Goal: Navigation & Orientation: Find specific page/section

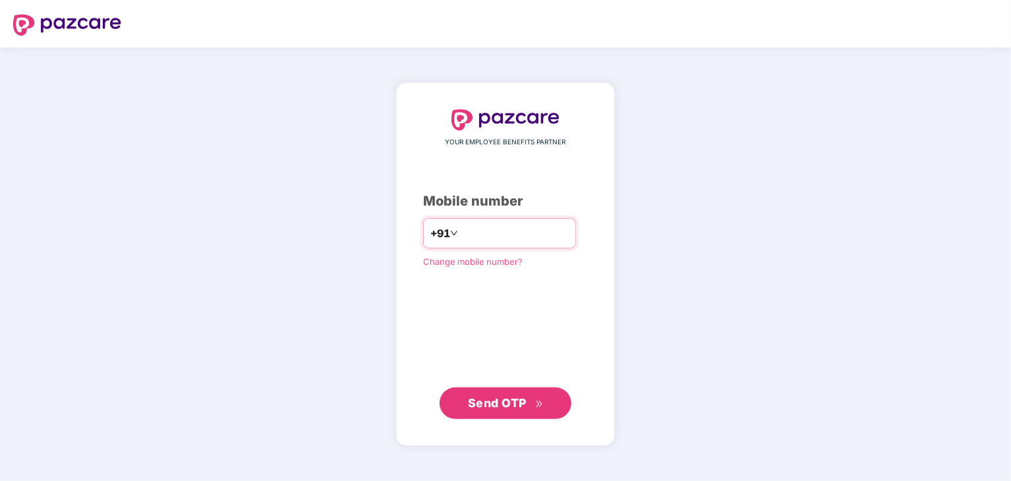
type input "**********"
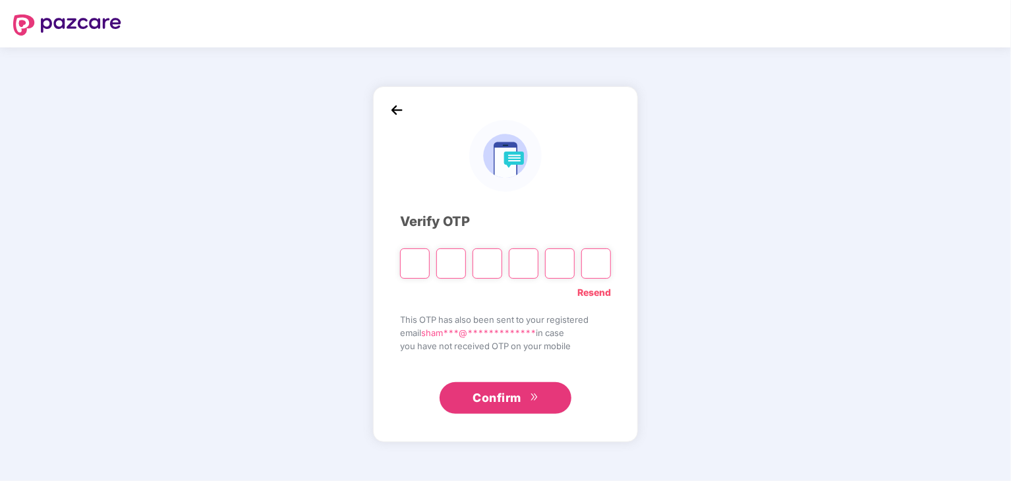
type input "*"
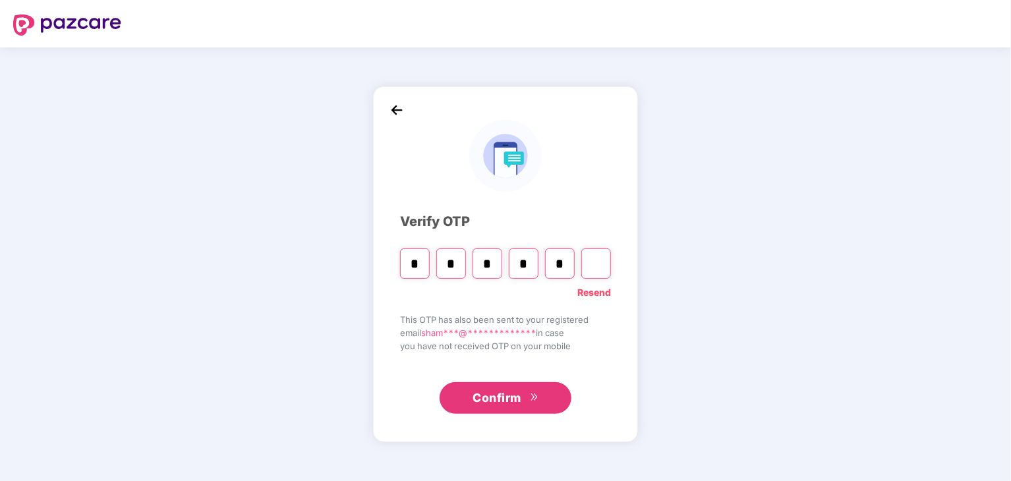
type input "*"
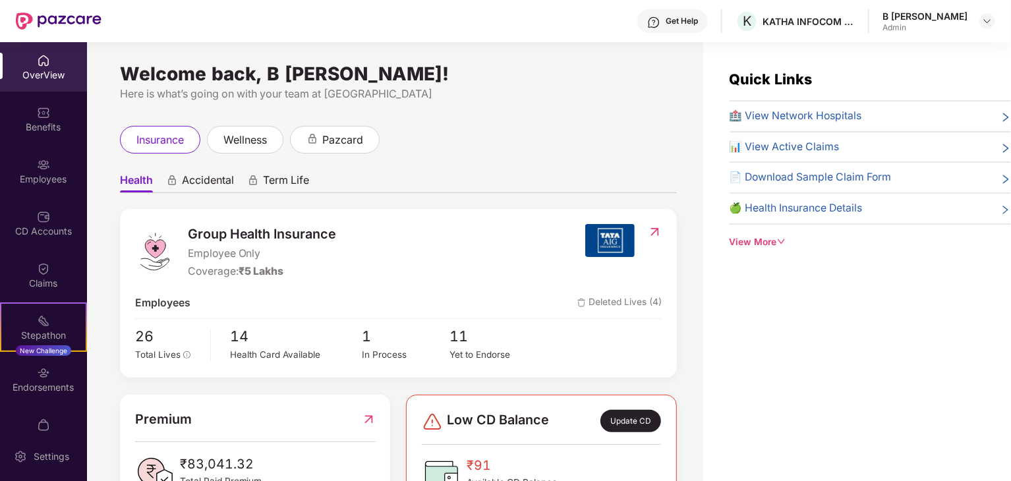
click at [42, 77] on div "OverView" at bounding box center [43, 75] width 87 height 13
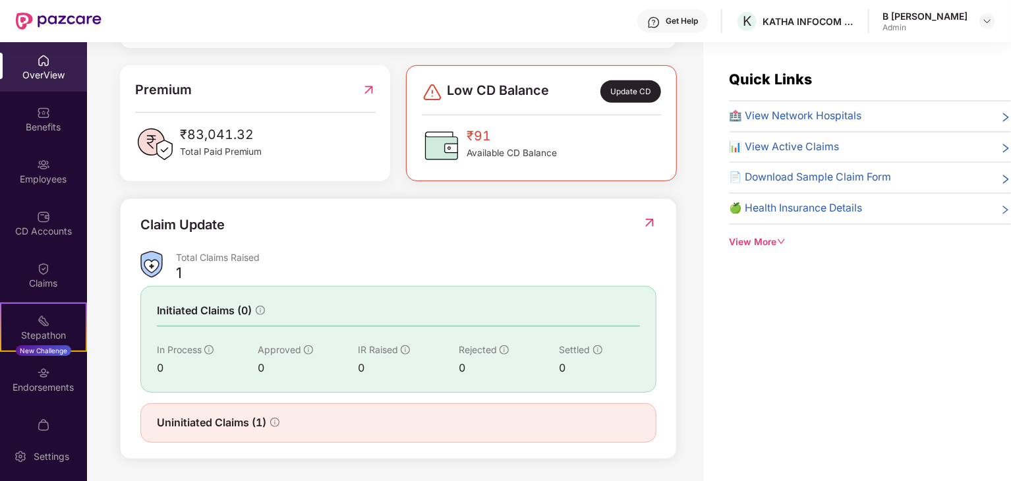
scroll to position [329, 0]
click at [37, 168] on img at bounding box center [43, 164] width 13 height 13
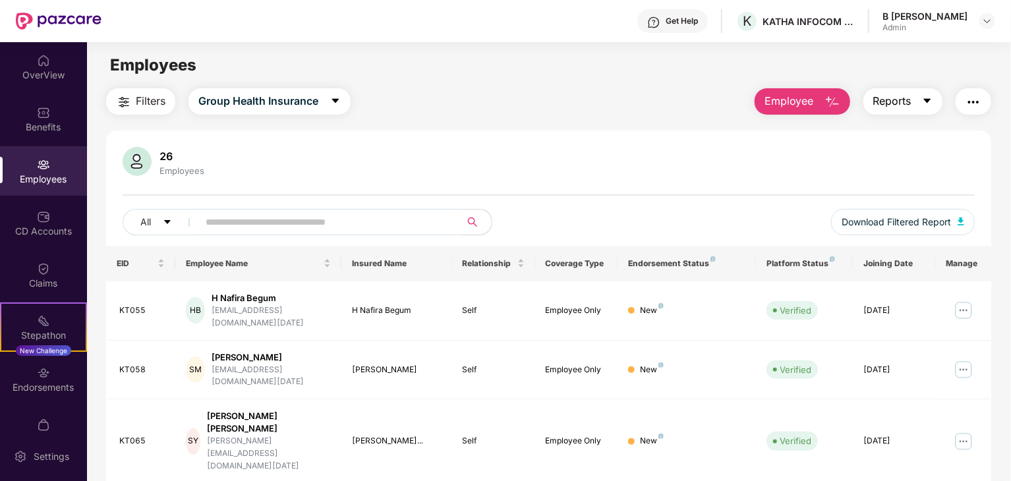
click at [932, 103] on button "Reports" at bounding box center [902, 101] width 79 height 26
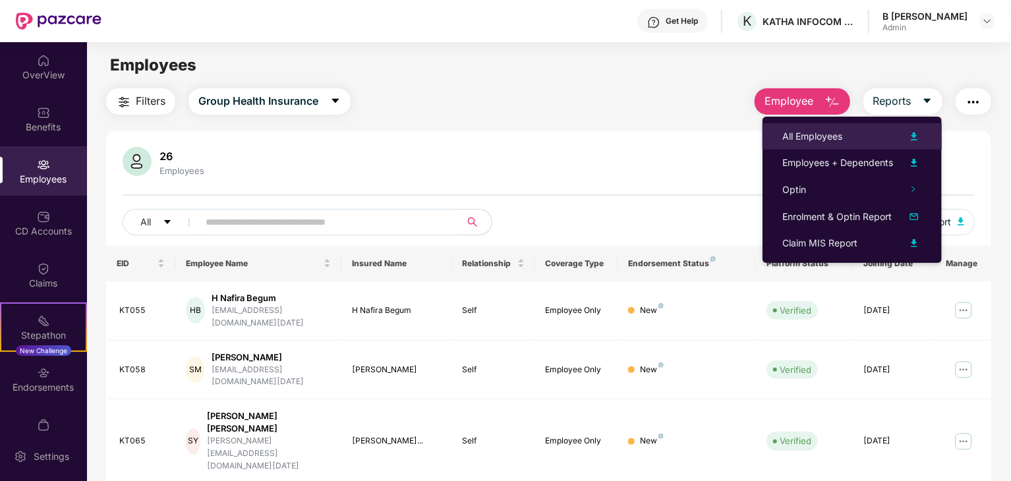
click at [917, 138] on img at bounding box center [914, 136] width 16 height 16
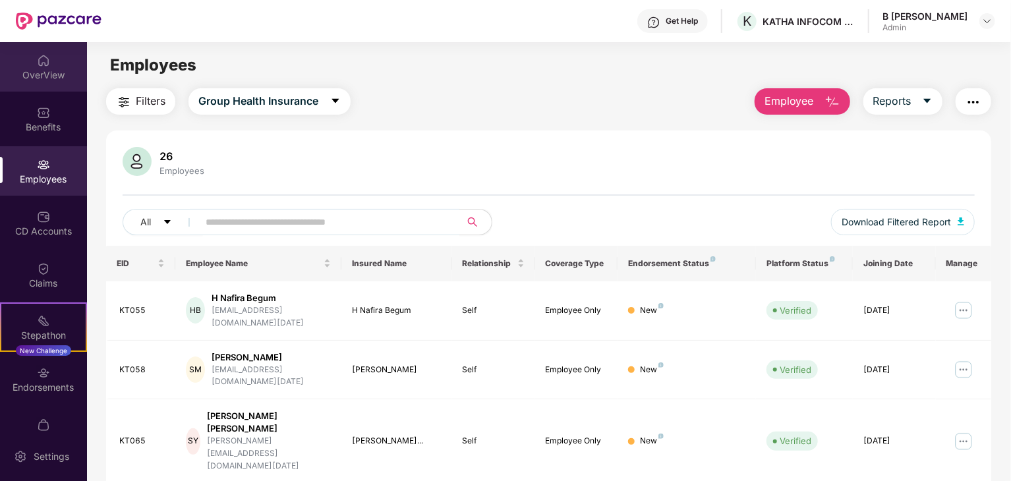
click at [63, 59] on div "OverView" at bounding box center [43, 66] width 87 height 49
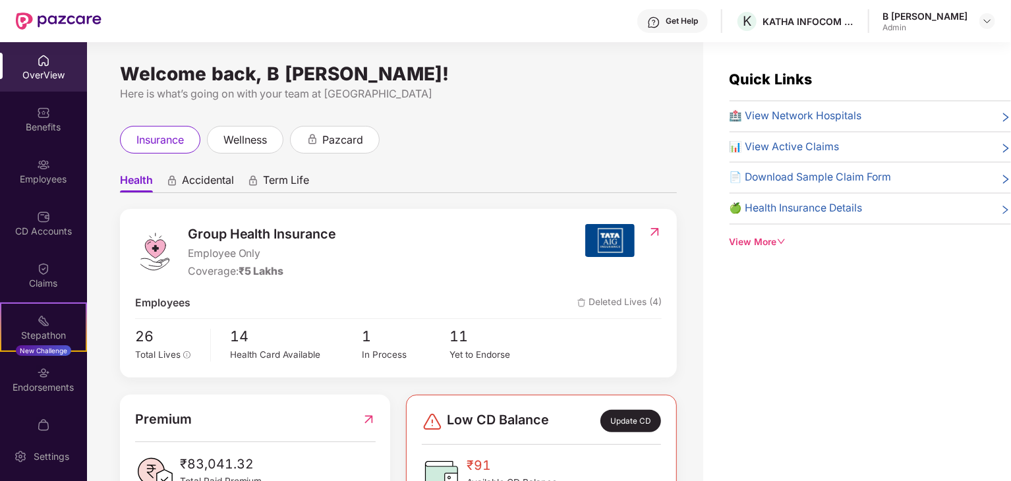
click at [951, 11] on div "B Shamira" at bounding box center [924, 16] width 85 height 13
click at [994, 15] on header "Get Help K KATHA INFOCOM PRIVATE LIMITED B Shamira Admin" at bounding box center [505, 21] width 1011 height 42
click at [989, 16] on img at bounding box center [987, 21] width 11 height 11
click at [933, 49] on div "Switch to User view" at bounding box center [924, 53] width 171 height 26
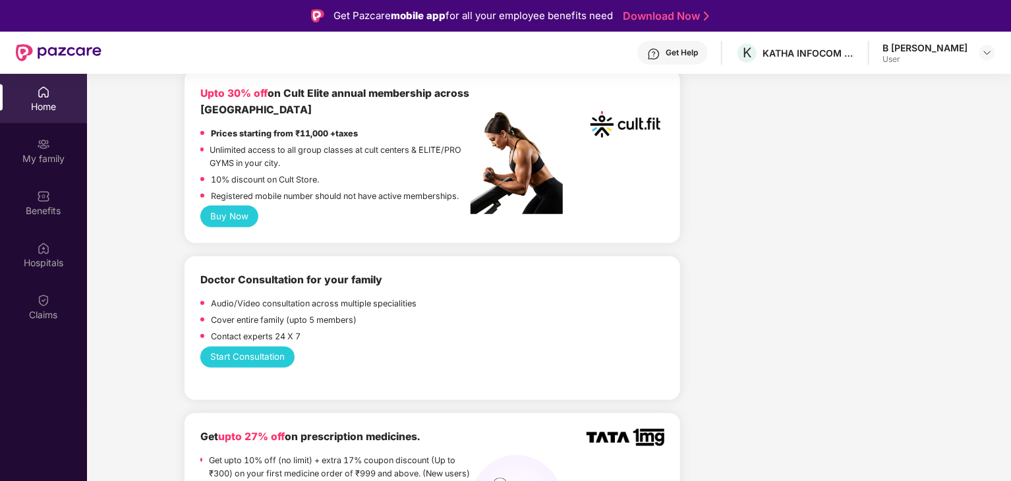
scroll to position [659, 0]
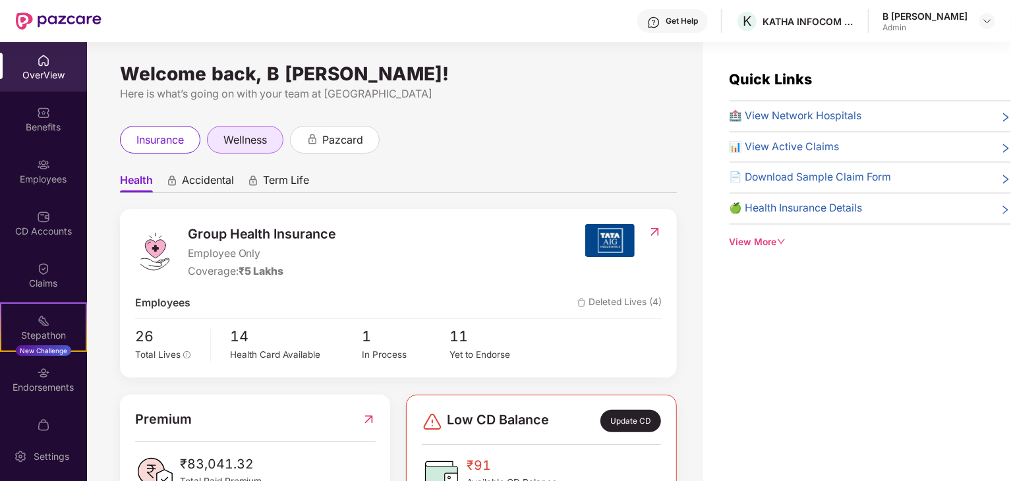
click at [235, 135] on span "wellness" at bounding box center [244, 140] width 43 height 16
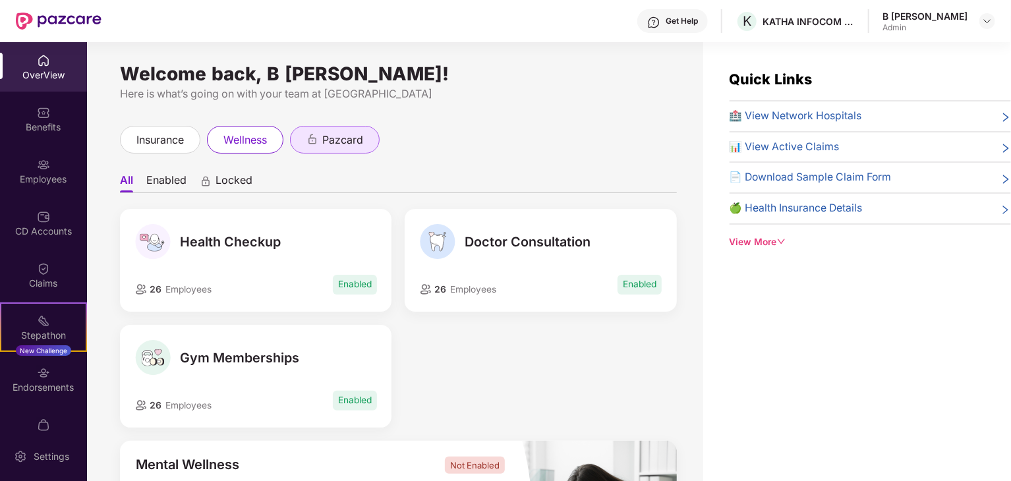
click at [329, 140] on span "pazcard" at bounding box center [342, 140] width 41 height 16
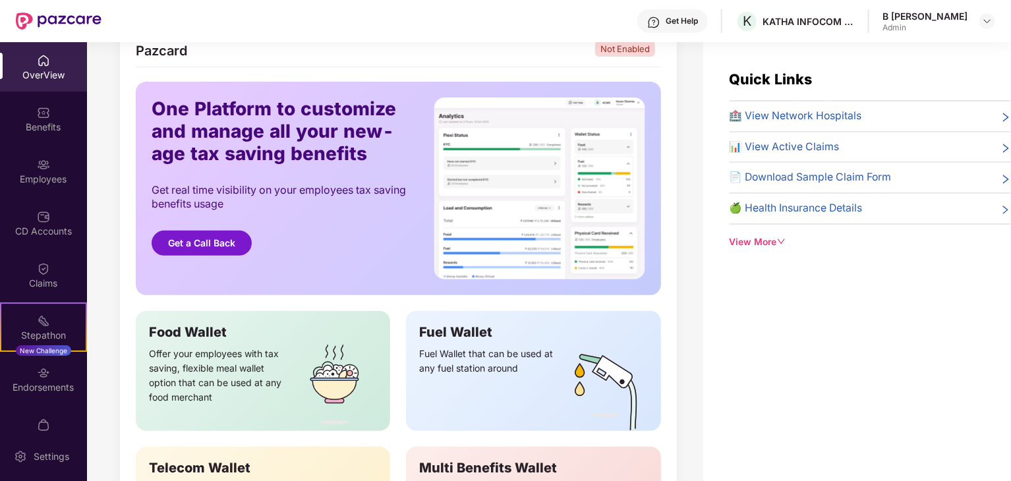
scroll to position [16, 0]
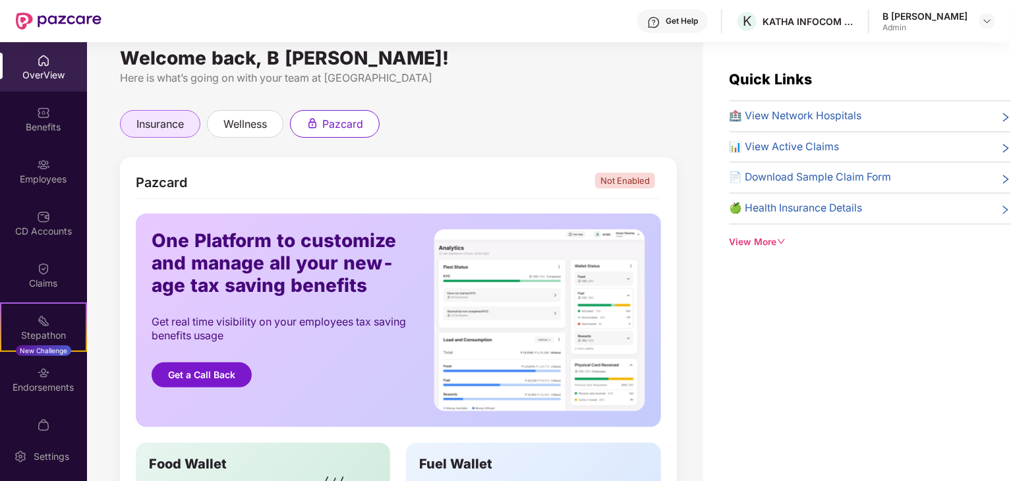
click at [166, 114] on div "insurance" at bounding box center [160, 124] width 80 height 28
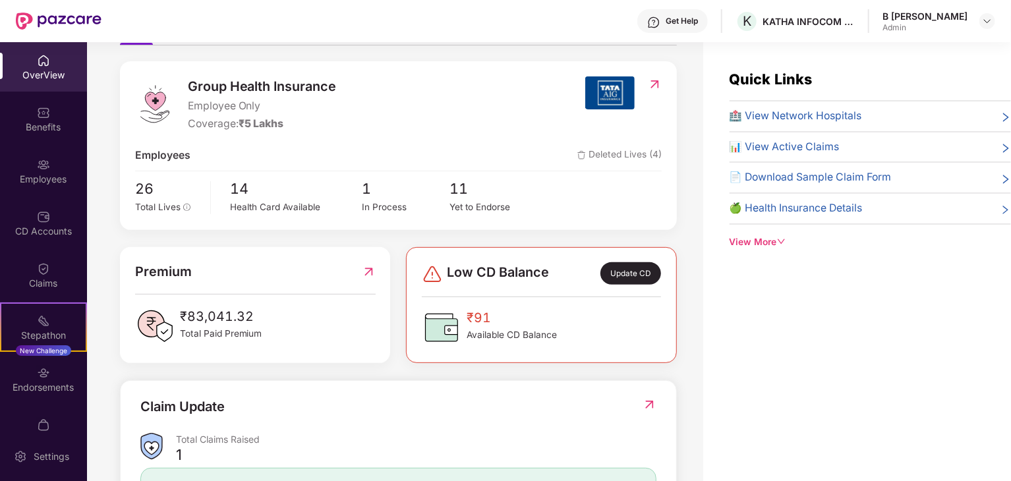
scroll to position [82, 0]
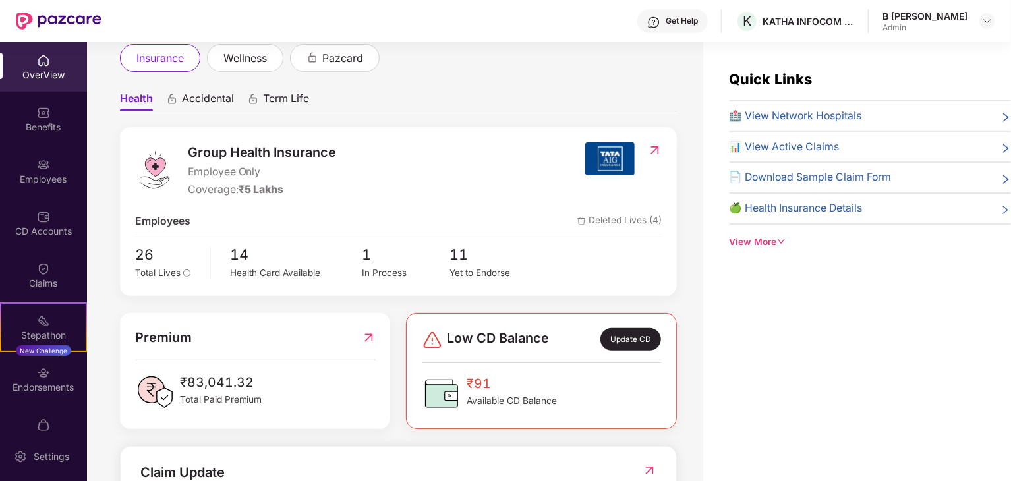
click at [651, 149] on img at bounding box center [655, 150] width 14 height 13
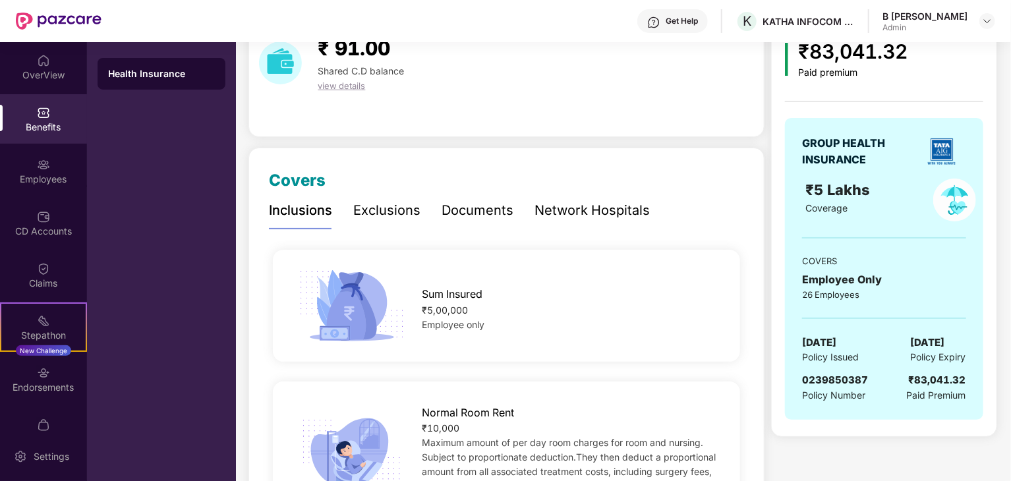
scroll to position [132, 0]
